Goal: Task Accomplishment & Management: Manage account settings

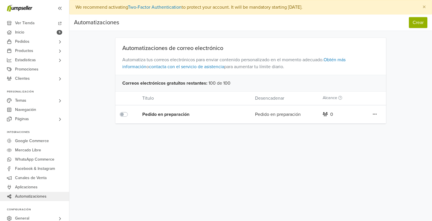
click at [376, 114] on icon at bounding box center [375, 114] width 4 height 5
click at [150, 112] on div "Pedido en preparación" at bounding box center [187, 114] width 90 height 7
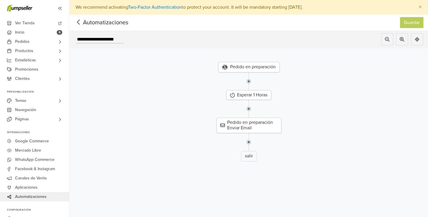
click at [77, 25] on icon at bounding box center [78, 22] width 9 height 7
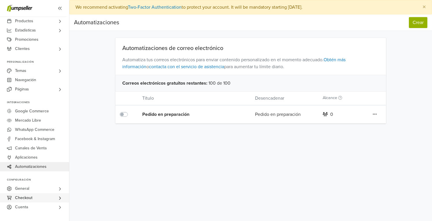
click at [28, 197] on span "Checkout" at bounding box center [23, 197] width 17 height 9
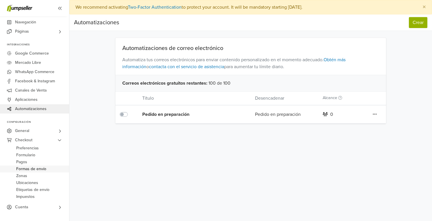
click at [45, 169] on span "Formas de envío" at bounding box center [31, 169] width 30 height 7
